Goal: Task Accomplishment & Management: Manage account settings

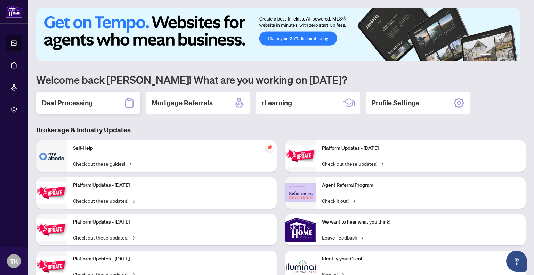
click at [96, 102] on div "Deal Processing" at bounding box center [88, 103] width 104 height 22
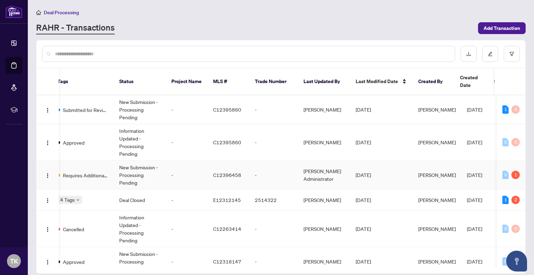
scroll to position [0, 192]
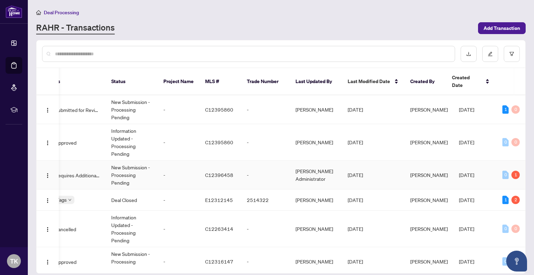
click at [516, 171] on div "1" at bounding box center [516, 175] width 8 height 8
click at [508, 153] on div "Pending requirements: 1" at bounding box center [509, 152] width 51 height 11
click at [83, 172] on span "Requires Additional Docs" at bounding box center [77, 176] width 45 height 8
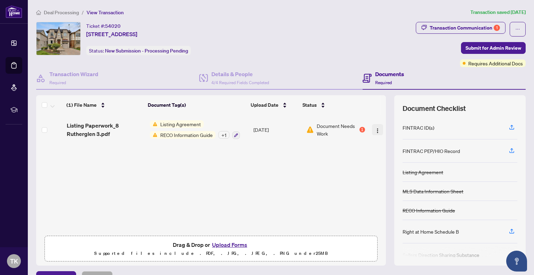
click at [375, 130] on img "button" at bounding box center [378, 131] width 6 height 6
click at [222, 134] on div "+ 1" at bounding box center [223, 135] width 11 height 8
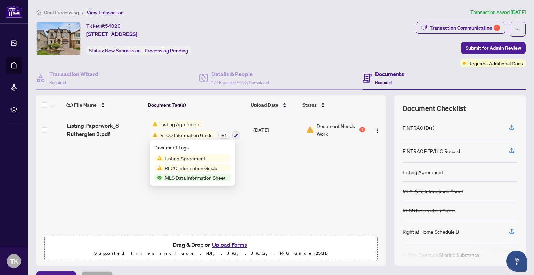
click at [185, 126] on span "Listing Agreement" at bounding box center [181, 124] width 46 height 8
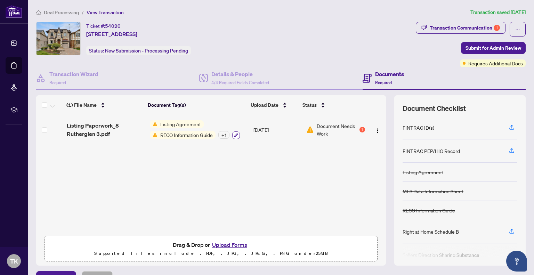
click at [234, 134] on icon "button" at bounding box center [236, 135] width 4 height 4
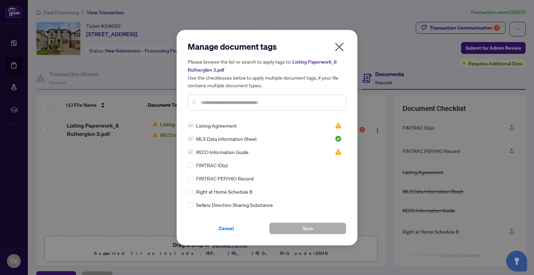
click at [340, 53] on span "button" at bounding box center [339, 48] width 11 height 14
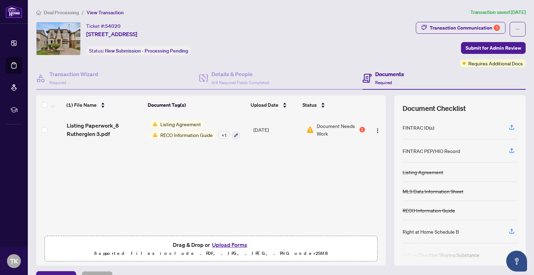
click at [222, 133] on div "+ 1" at bounding box center [223, 135] width 11 height 8
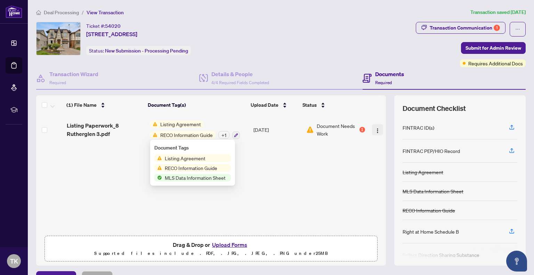
click at [372, 128] on button "button" at bounding box center [377, 129] width 11 height 11
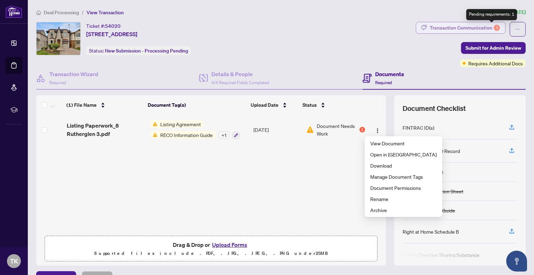
click at [494, 29] on div "1" at bounding box center [497, 28] width 6 height 6
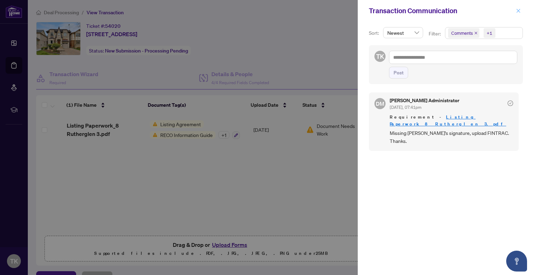
click at [519, 10] on icon "close" at bounding box center [519, 11] width 4 height 4
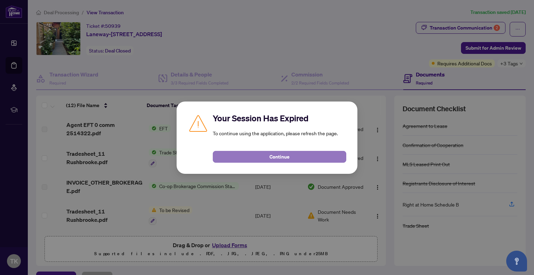
click at [298, 155] on button "Continue" at bounding box center [280, 157] width 134 height 12
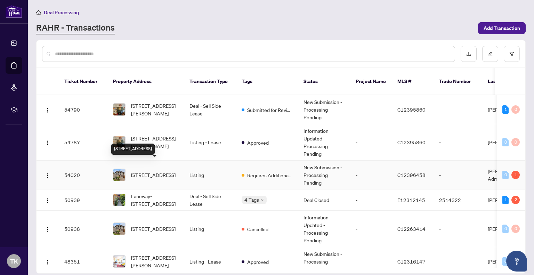
click at [154, 171] on span "8 Rutherglen Rd, Toronto, Ontario M4G 1L6, Canada" at bounding box center [153, 175] width 45 height 8
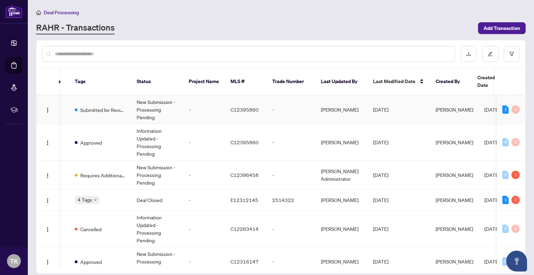
scroll to position [0, 192]
